Goal: Communication & Community: Answer question/provide support

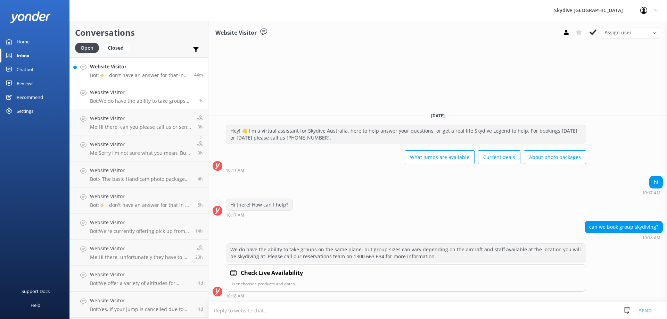
click at [140, 77] on p "Bot: ⚡ I don't have an answer for that in my knowledge base. Please try and rep…" at bounding box center [139, 75] width 99 height 6
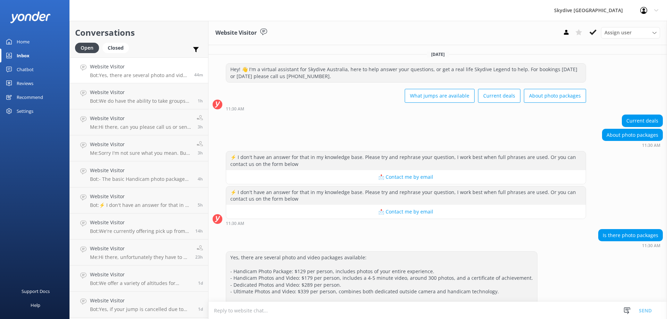
scroll to position [20, 0]
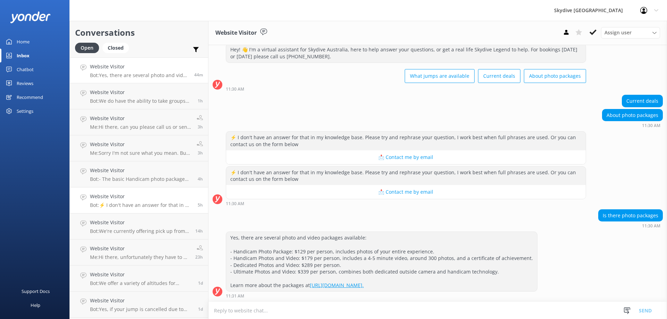
click at [135, 210] on link "Website Visitor Bot: ⚡ I don't have an answer for that in my knowledge base. Pl…" at bounding box center [139, 201] width 138 height 26
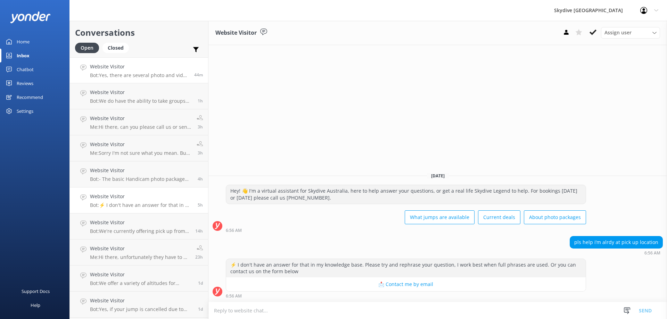
click at [138, 69] on h4 "Website Visitor" at bounding box center [139, 67] width 99 height 8
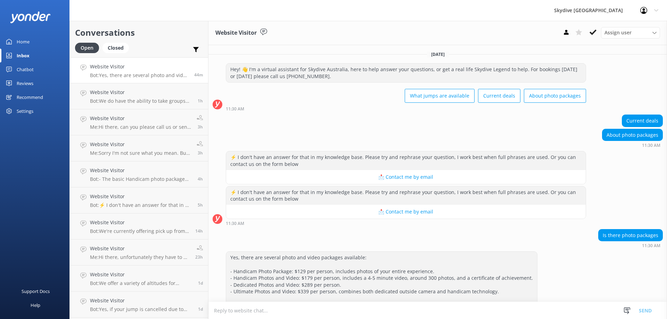
scroll to position [20, 0]
